Goal: Task Accomplishment & Management: Use online tool/utility

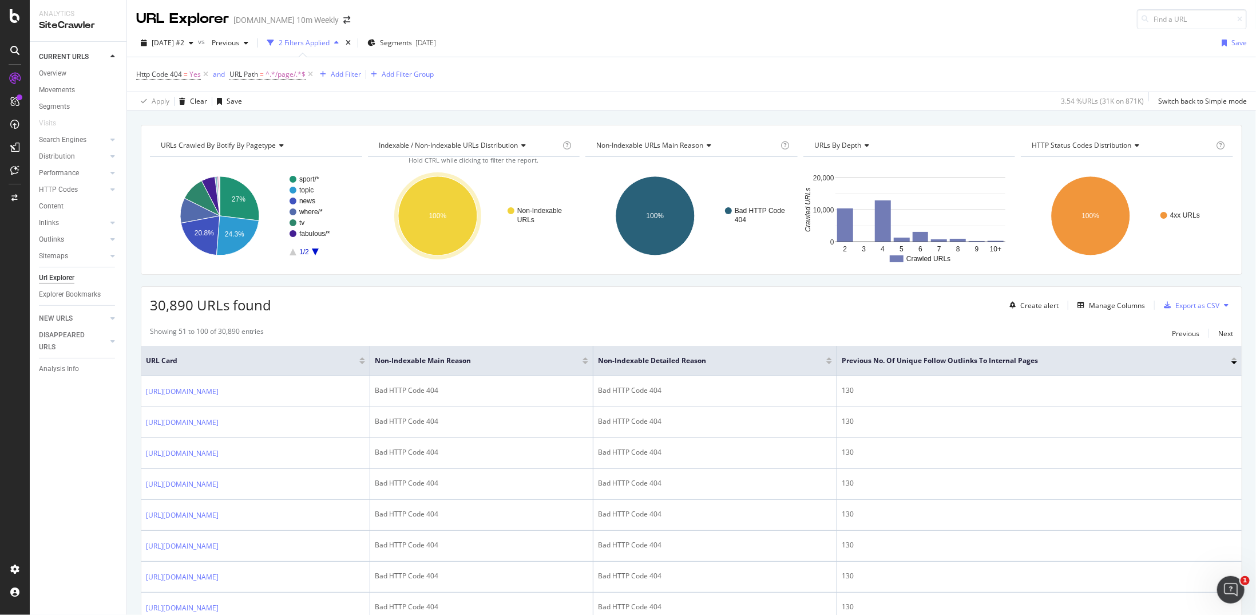
scroll to position [1373, 0]
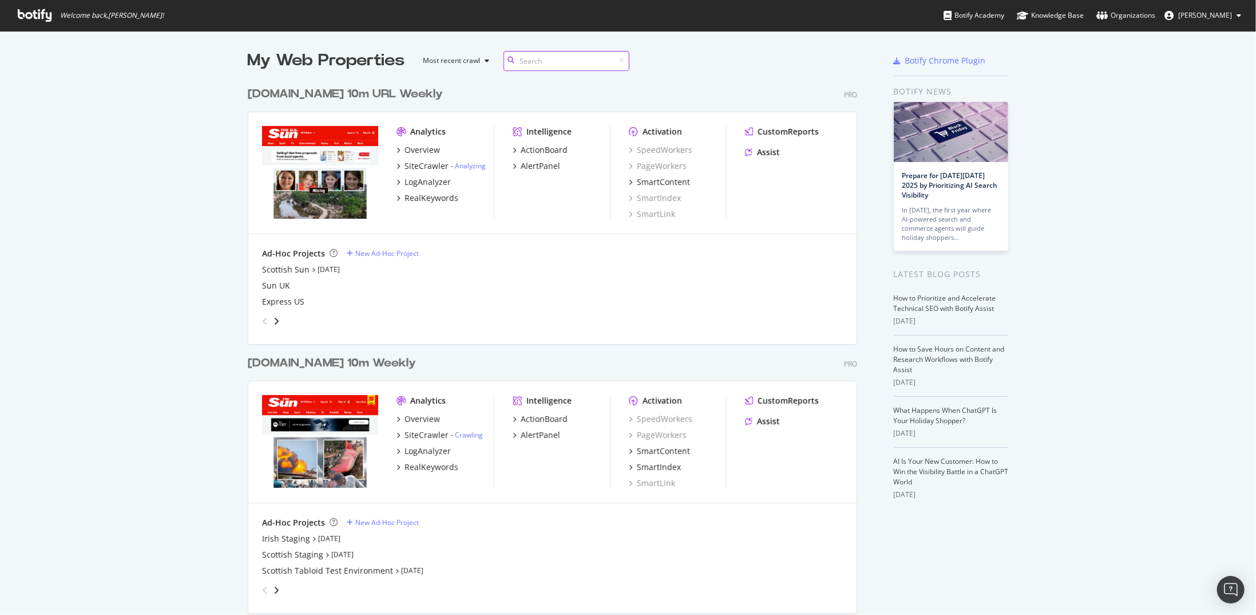
scroll to position [1267, 610]
click at [274, 591] on icon "angle-right" at bounding box center [277, 589] width 6 height 9
click at [262, 552] on div "US Staging" at bounding box center [282, 554] width 41 height 11
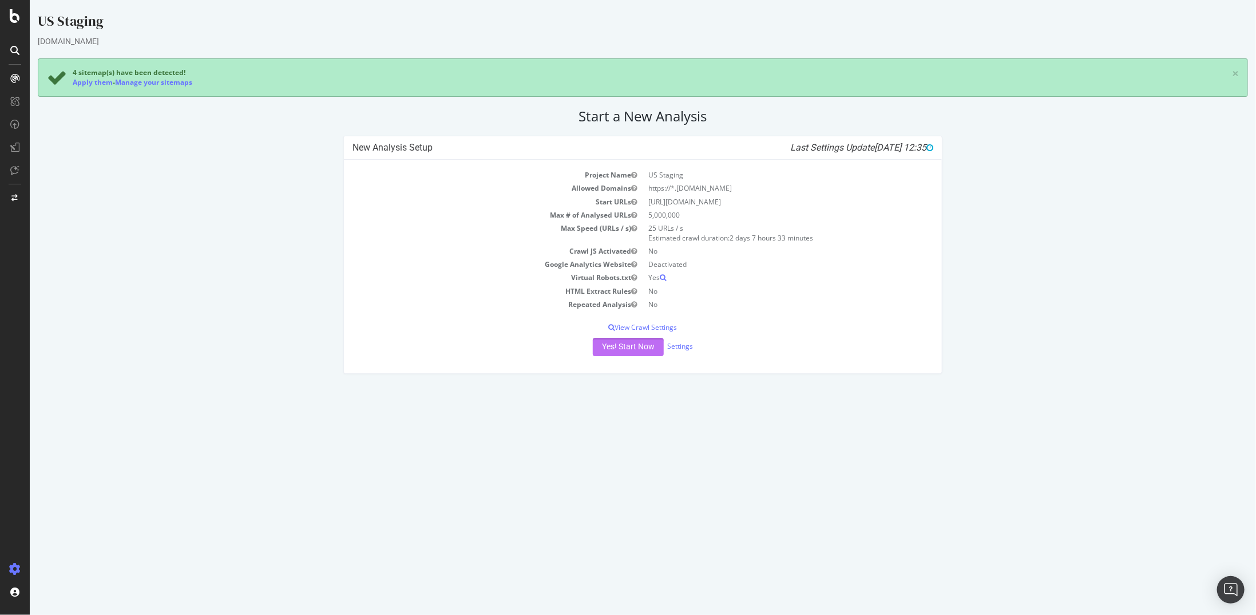
click at [631, 348] on button "Yes! Start Now" at bounding box center [627, 347] width 71 height 18
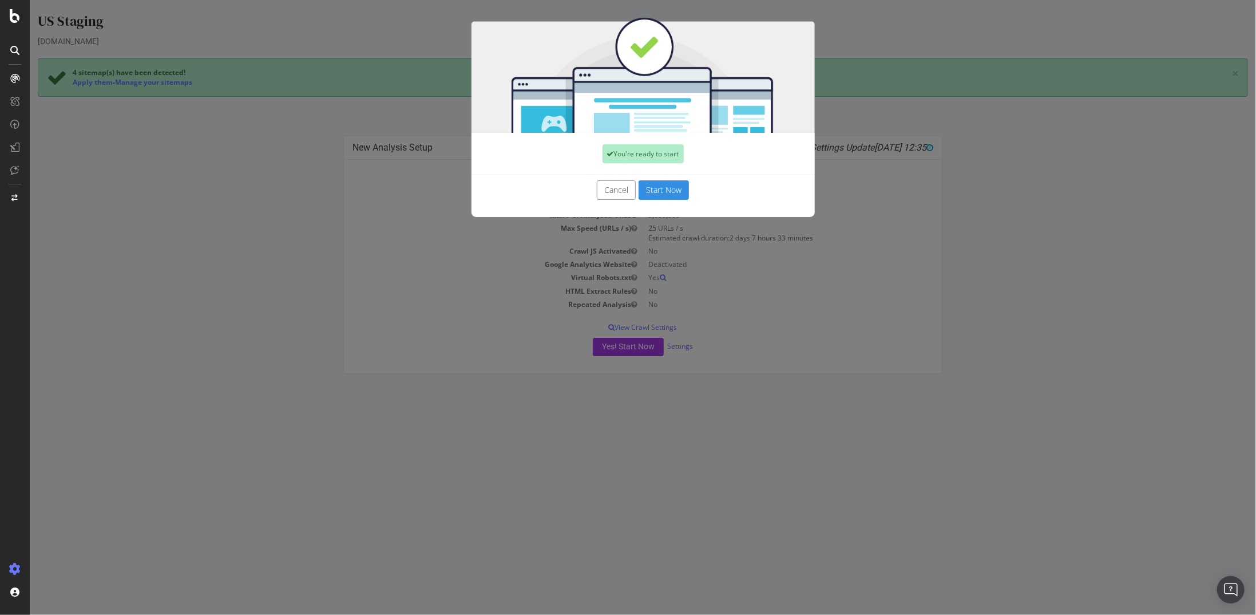
click at [654, 194] on button "Start Now" at bounding box center [663, 189] width 50 height 19
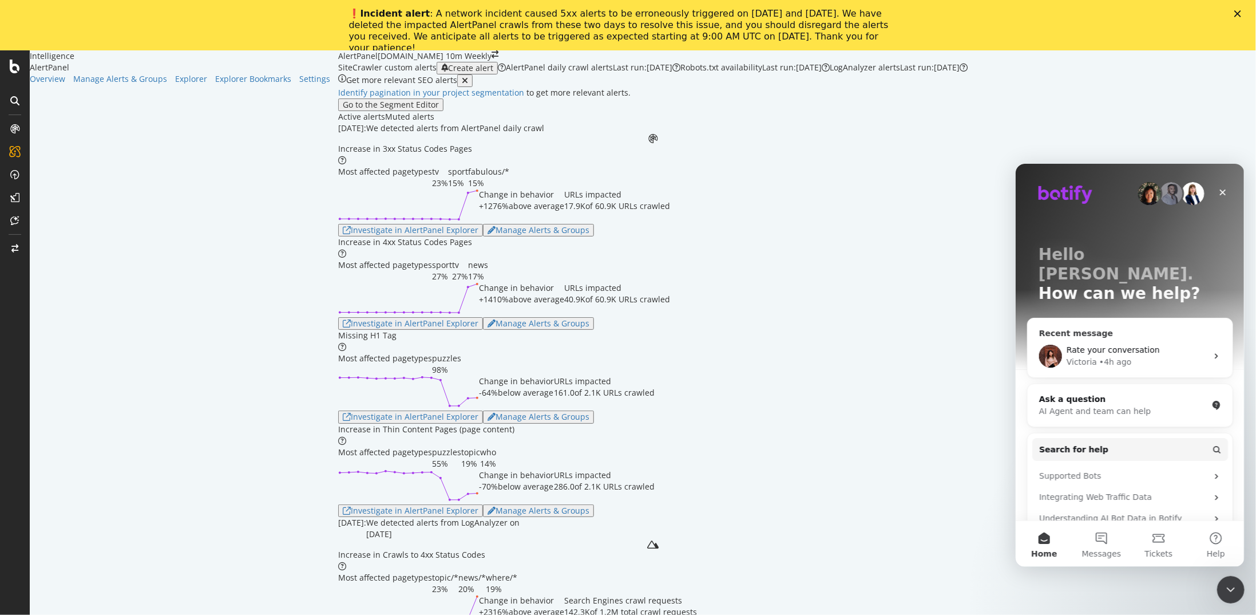
click at [1138, 344] on span "Rate your conversation" at bounding box center [1112, 348] width 93 height 9
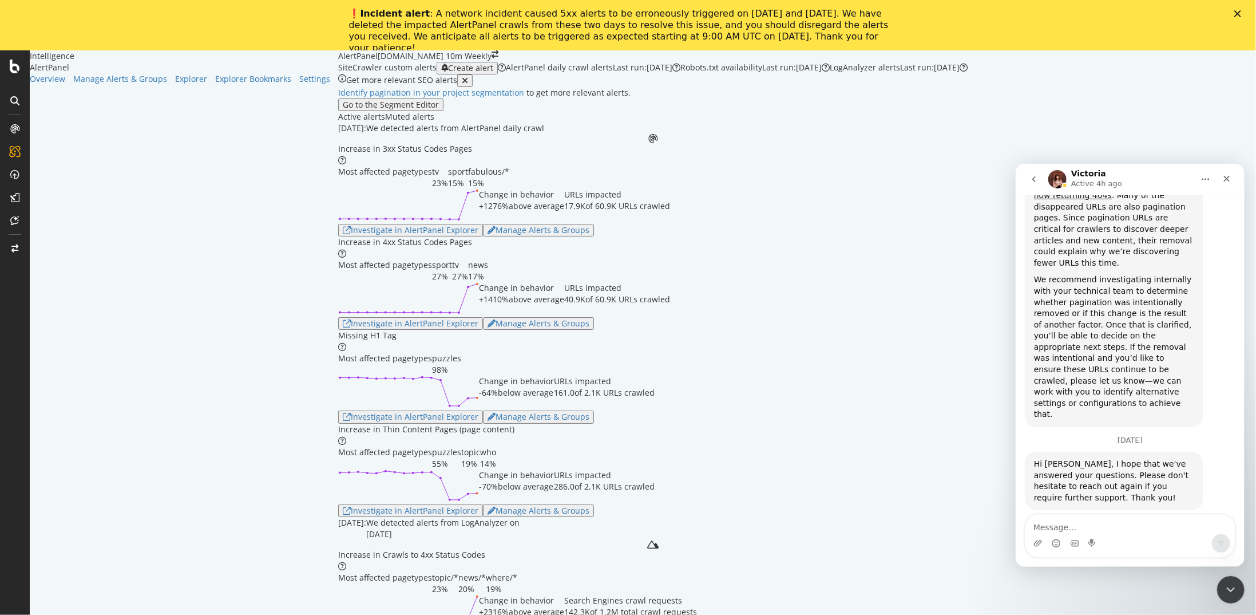
scroll to position [1501, 0]
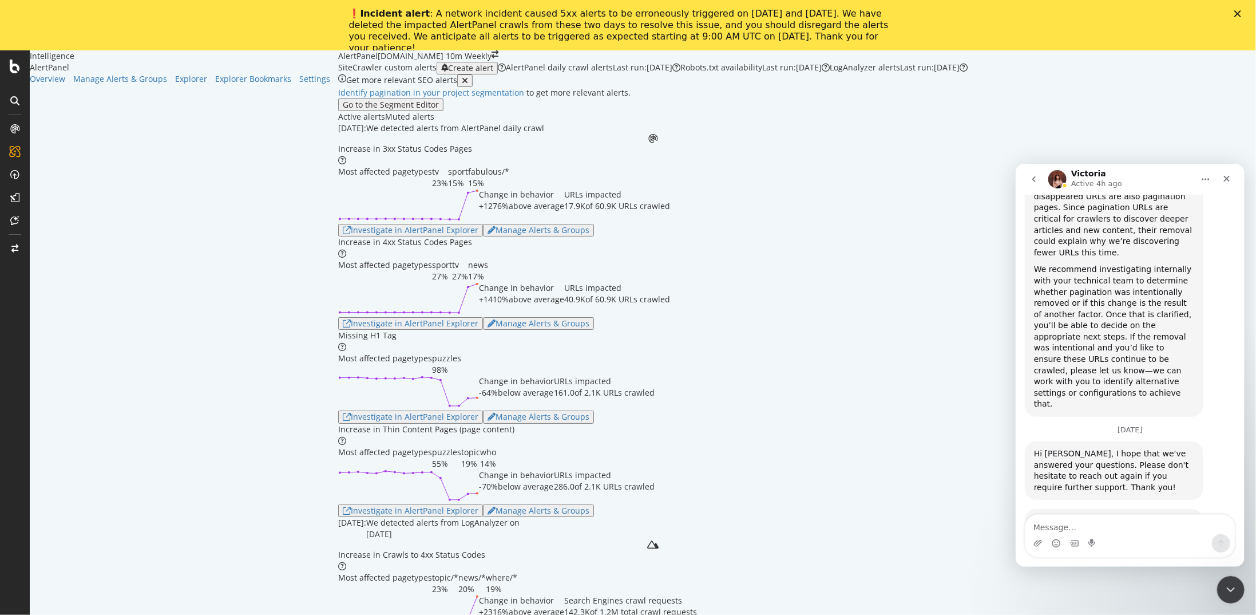
click at [1162, 577] on span "Amazing" at bounding box center [1158, 587] width 21 height 21
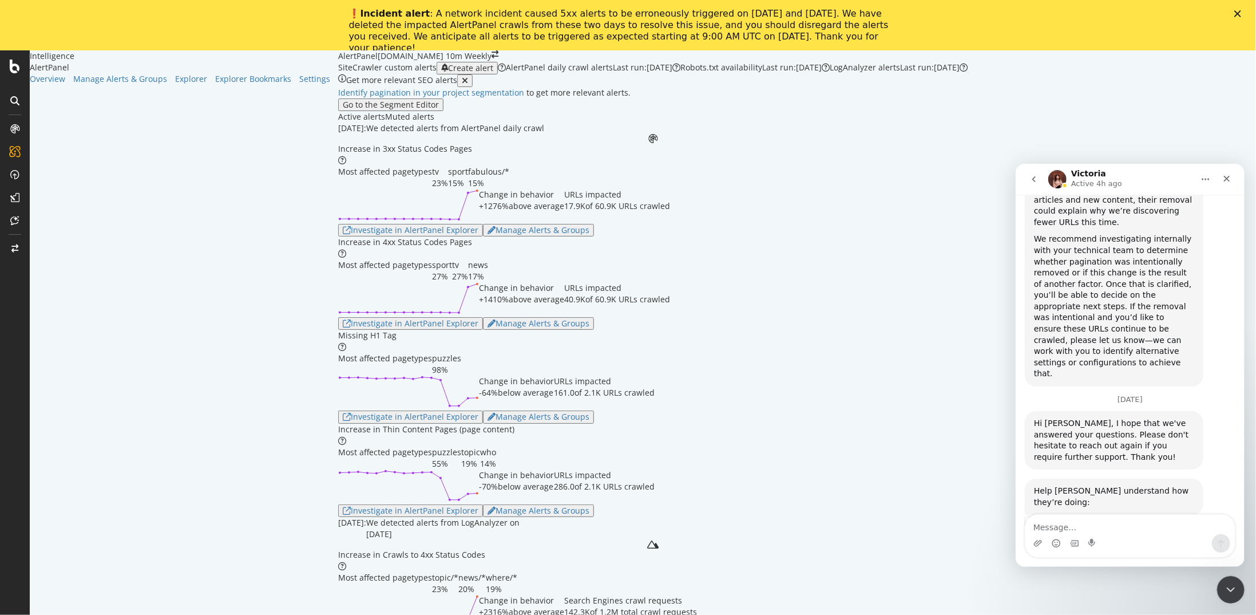
drag, startPoint x: 1143, startPoint y: 490, endPoint x: 1144, endPoint y: 497, distance: 6.4
click at [1015, 163] on lt-div at bounding box center [1015, 163] width 0 height 0
click at [1136, 531] on textarea "Message…" at bounding box center [1129, 523] width 209 height 19
click at [1163, 587] on div "Submit" at bounding box center [1163, 598] width 23 height 23
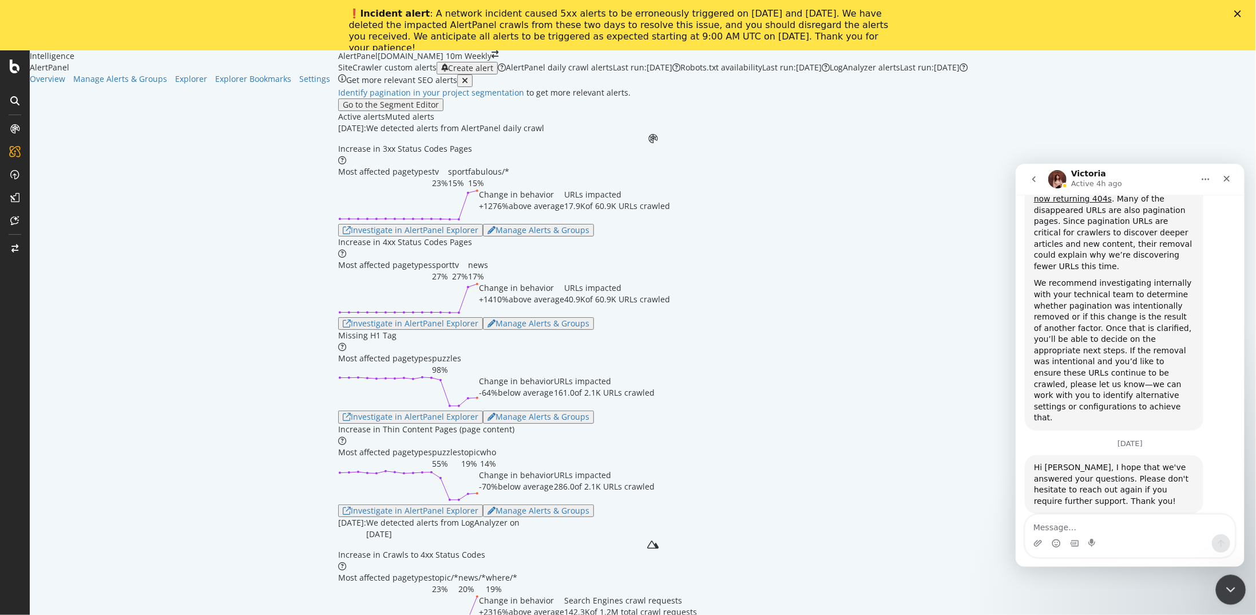
click at [1229, 591] on icon "Close Intercom Messenger" at bounding box center [1229, 588] width 14 height 14
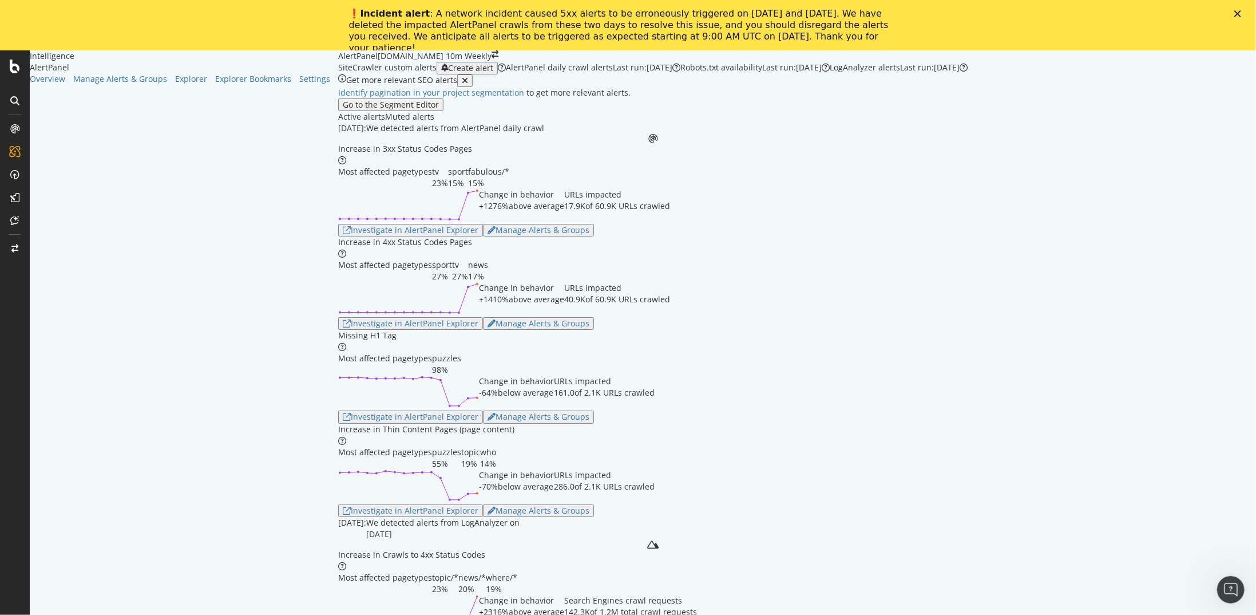
scroll to position [1518, 0]
